Goal: Check status

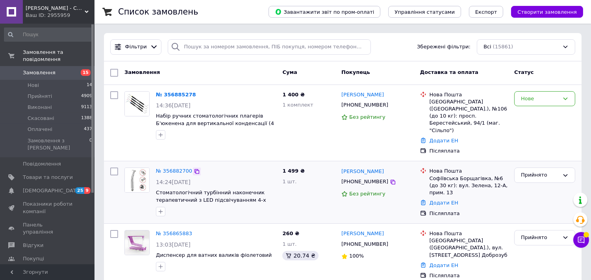
click at [194, 169] on icon at bounding box center [197, 172] width 6 height 6
click at [195, 169] on icon at bounding box center [197, 172] width 6 height 6
click at [198, 93] on icon at bounding box center [200, 95] width 5 height 5
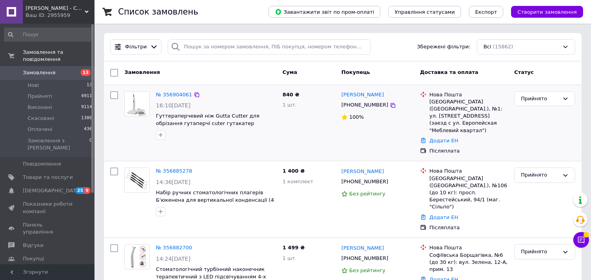
click at [195, 99] on div "№ 356904061" at bounding box center [216, 95] width 122 height 9
click at [194, 93] on icon at bounding box center [197, 95] width 6 height 6
